Goal: Task Accomplishment & Management: Use online tool/utility

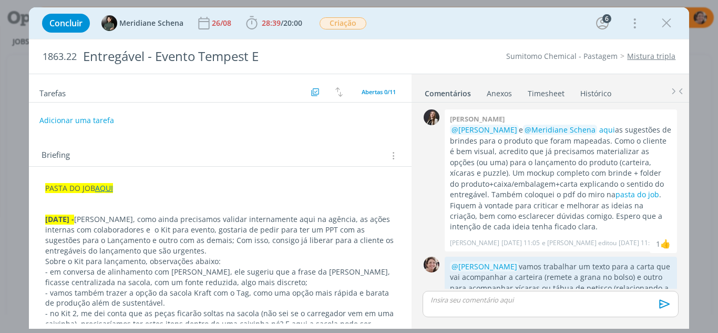
scroll to position [563, 0]
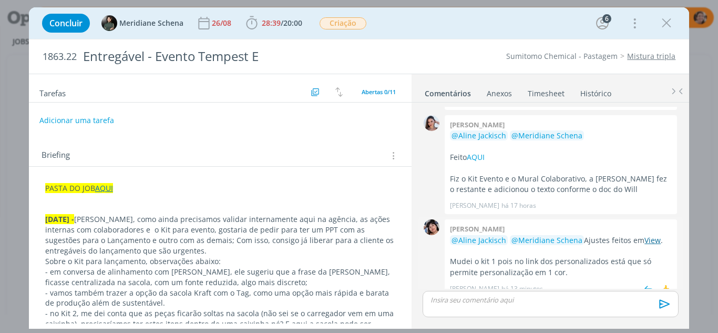
click at [647, 235] on link "View" at bounding box center [653, 240] width 16 height 10
click at [676, 23] on div "dialog" at bounding box center [666, 23] width 19 height 19
drag, startPoint x: 671, startPoint y: 24, endPoint x: 406, endPoint y: 0, distance: 266.1
click at [671, 25] on icon "dialog" at bounding box center [667, 23] width 16 height 16
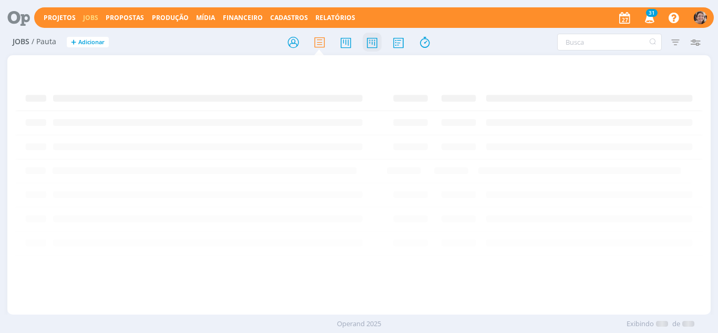
click at [377, 45] on icon at bounding box center [372, 42] width 19 height 21
click at [374, 43] on icon at bounding box center [372, 42] width 19 height 21
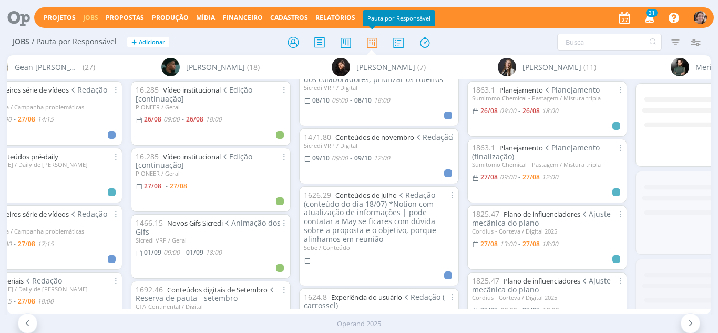
scroll to position [0, 1416]
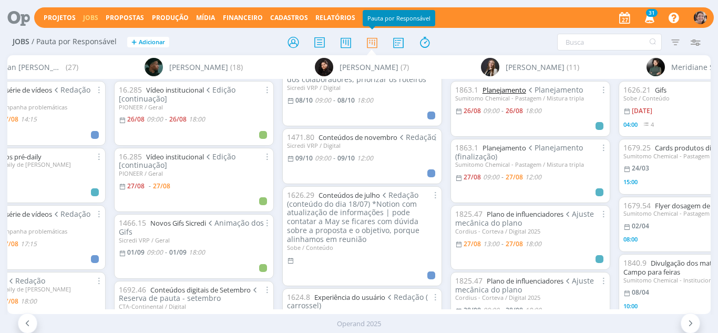
click at [504, 93] on link "Planejamento" at bounding box center [505, 89] width 44 height 9
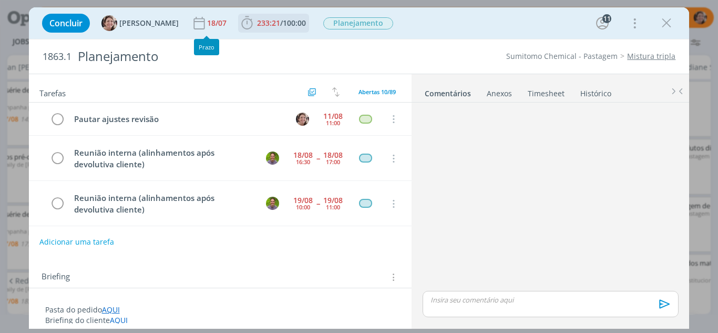
click at [239, 25] on icon "dialog" at bounding box center [247, 23] width 16 height 16
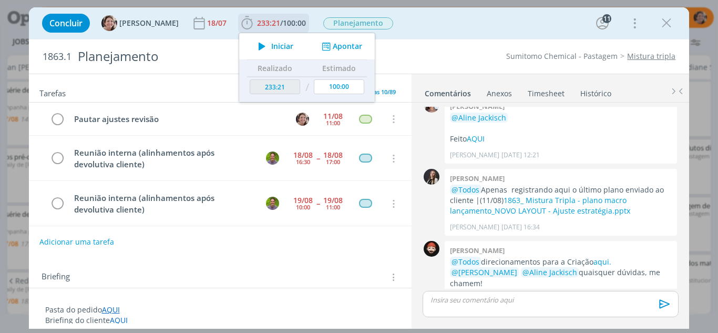
scroll to position [90, 0]
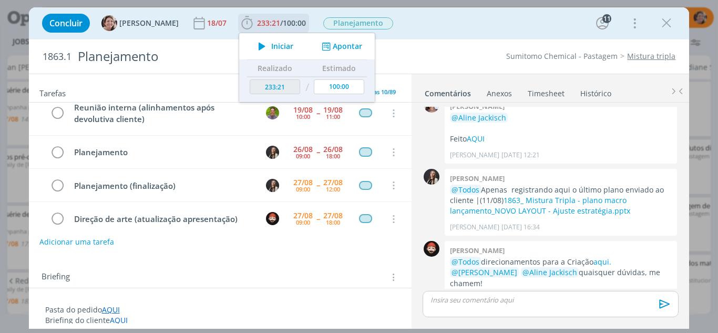
click at [271, 46] on span "Iniciar" at bounding box center [282, 46] width 22 height 7
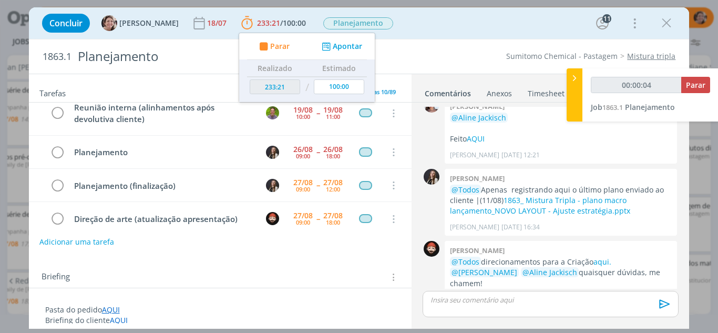
scroll to position [143, 0]
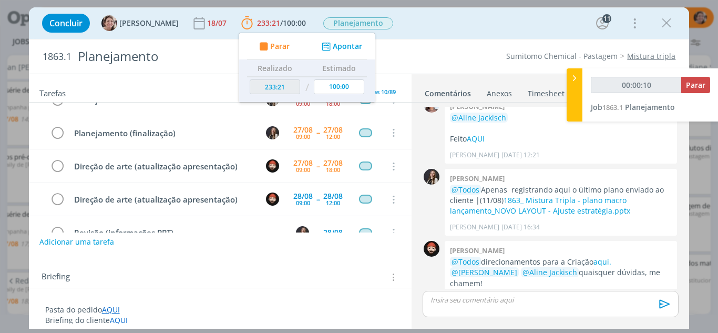
type input "00:00:11"
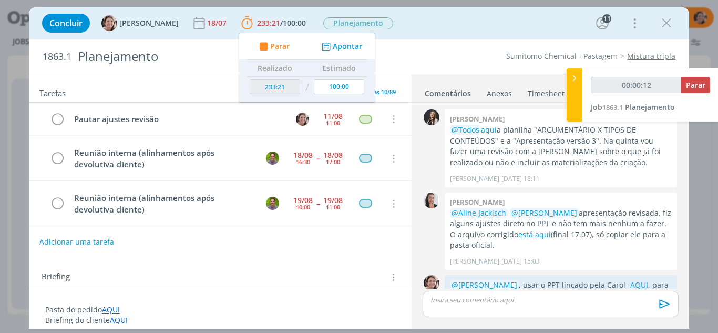
scroll to position [1376, 0]
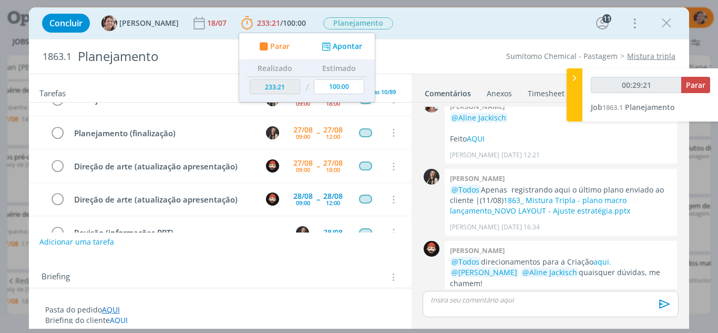
type input "00:30:20"
